Goal: Task Accomplishment & Management: Complete application form

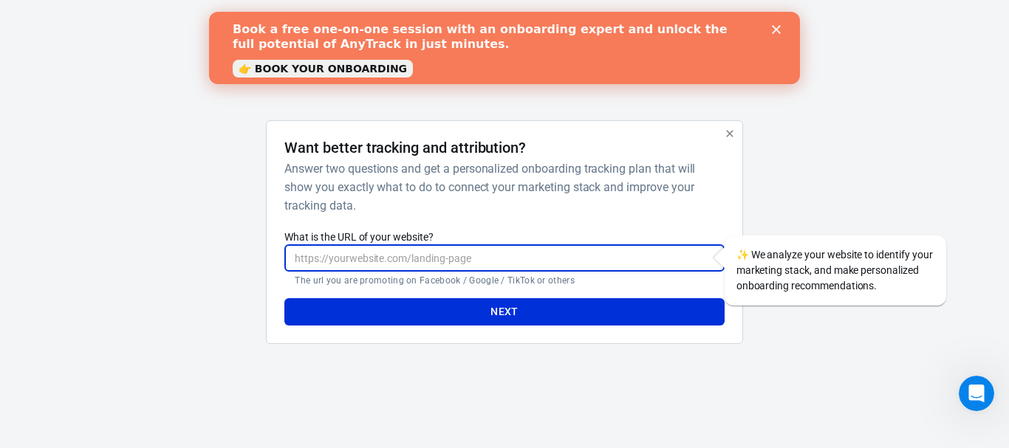
click at [581, 268] on input "What is the URL of your website?" at bounding box center [504, 258] width 440 height 27
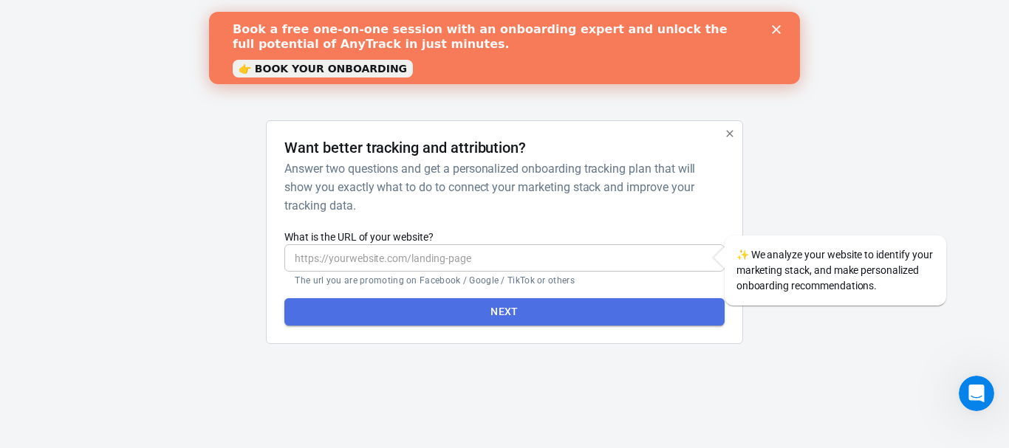
click at [590, 307] on button "Next" at bounding box center [504, 311] width 440 height 27
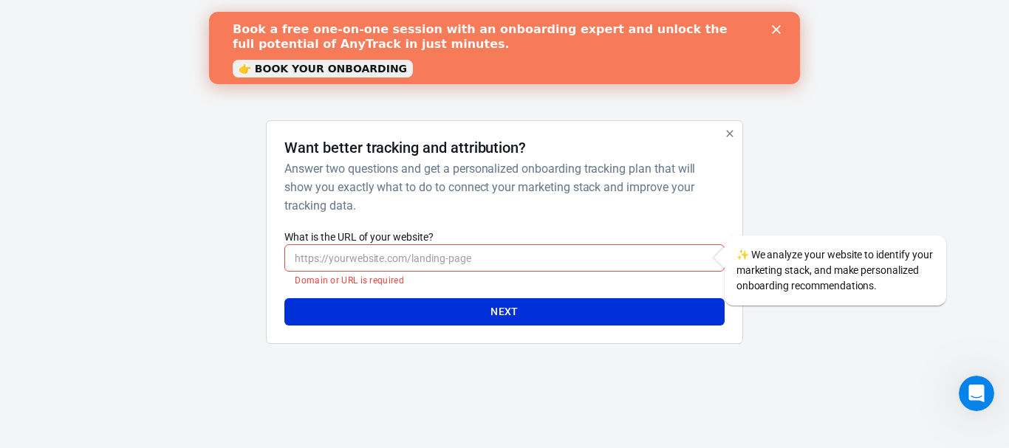
click at [773, 32] on polygon "Close" at bounding box center [776, 29] width 9 height 9
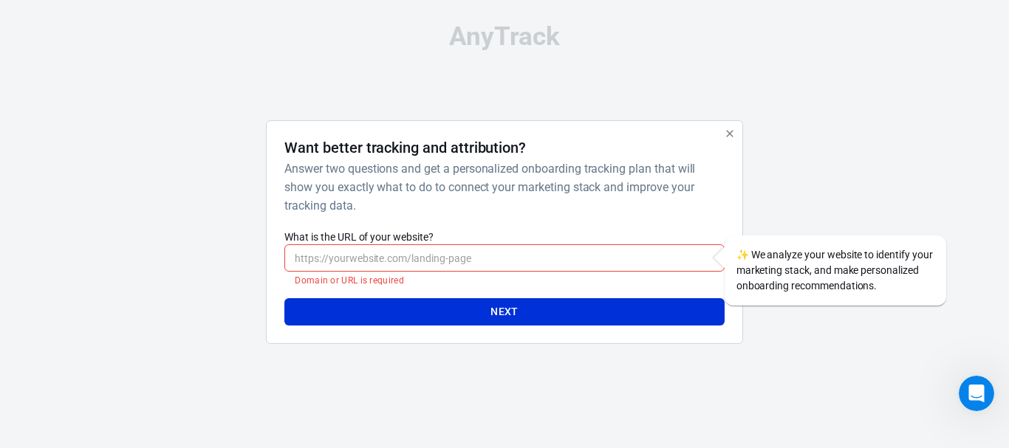
click at [485, 259] on input "What is the URL of your website?" at bounding box center [504, 258] width 440 height 27
type input "[URL][DOMAIN_NAME]"
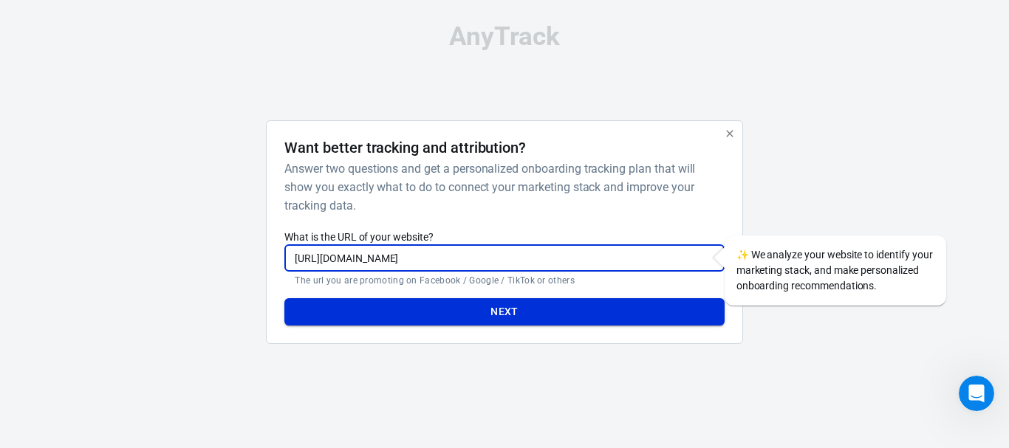
click at [503, 317] on button "Next" at bounding box center [504, 311] width 440 height 27
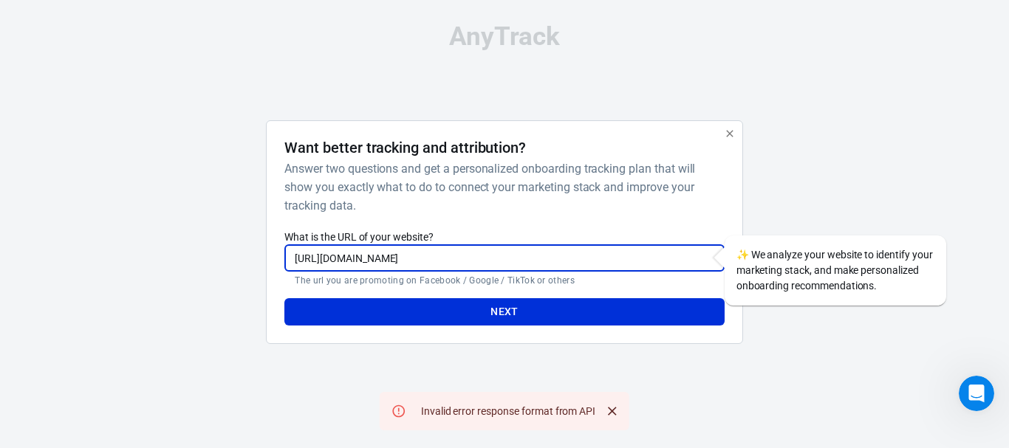
click at [530, 263] on input "[URL][DOMAIN_NAME]" at bounding box center [504, 258] width 440 height 27
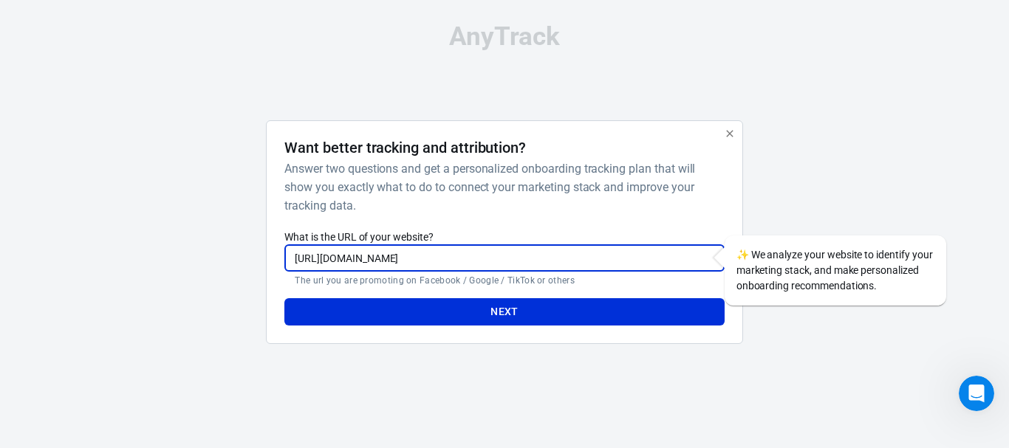
click at [530, 263] on input "[URL][DOMAIN_NAME]" at bounding box center [504, 258] width 440 height 27
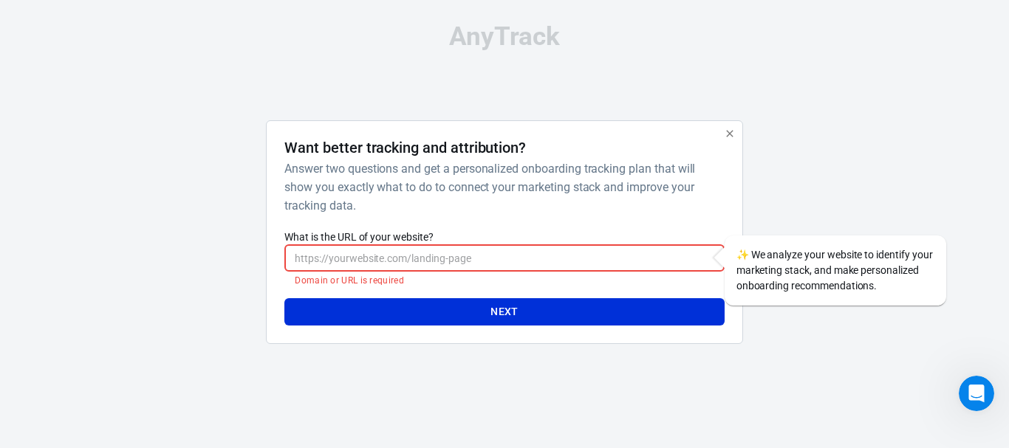
click at [444, 171] on h6 "Answer two questions and get a personalized onboarding tracking plan that will …" at bounding box center [501, 187] width 434 height 55
click at [516, 262] on input "What is the URL of your website?" at bounding box center [504, 258] width 440 height 27
type input "[URL][DOMAIN_NAME]"
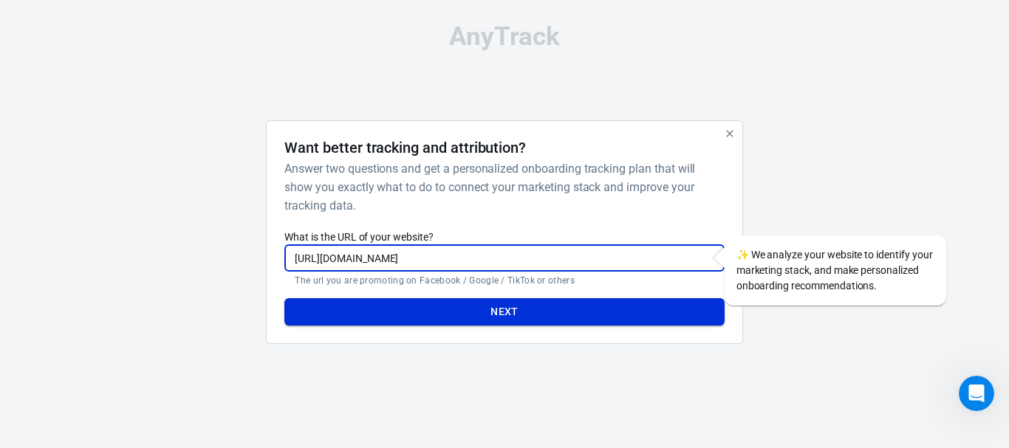
click at [548, 305] on button "Next" at bounding box center [504, 311] width 440 height 27
click at [548, 305] on div "Next" at bounding box center [504, 306] width 440 height 39
click at [548, 304] on div "Next" at bounding box center [504, 306] width 440 height 39
